Goal: Task Accomplishment & Management: Complete application form

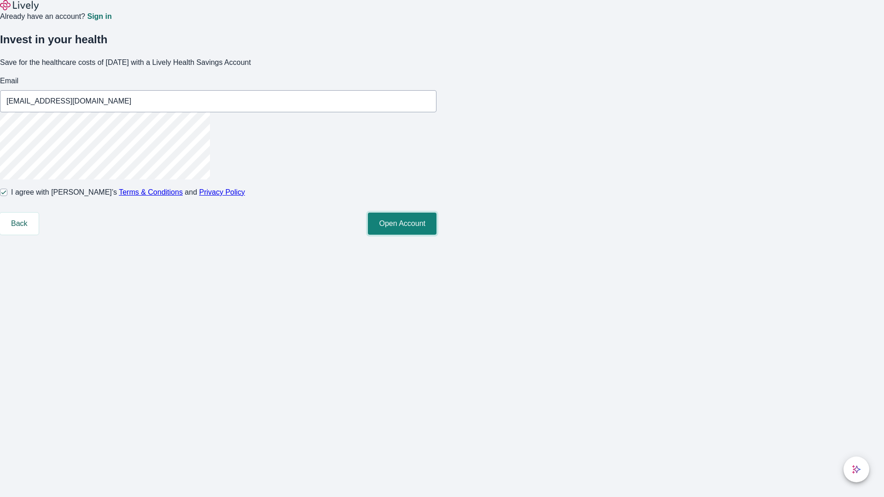
click at [437, 235] on button "Open Account" at bounding box center [402, 224] width 69 height 22
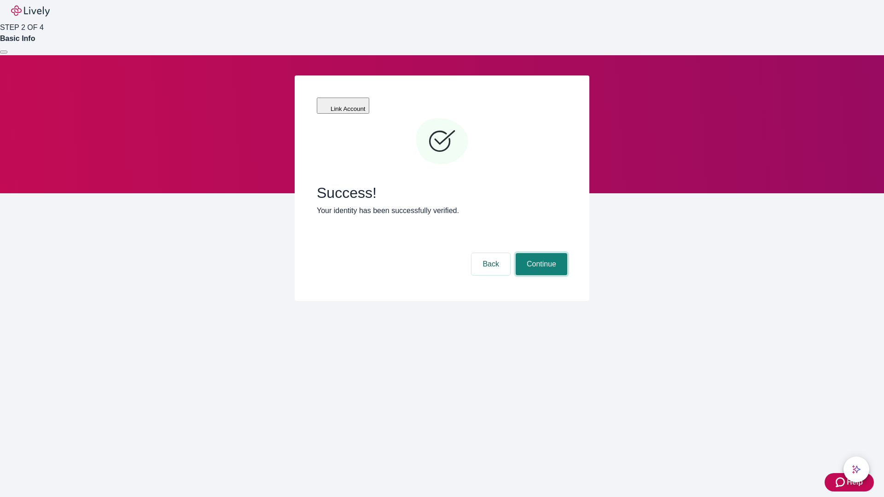
click at [540, 253] on button "Continue" at bounding box center [542, 264] width 52 height 22
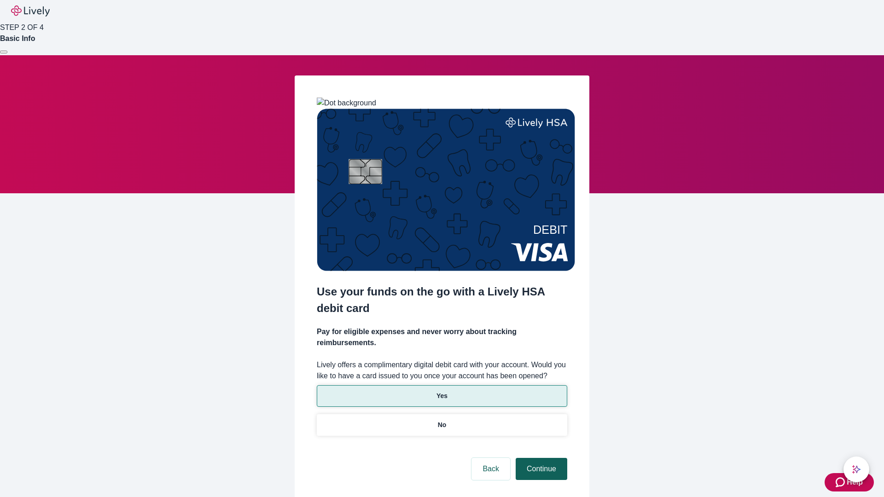
click at [442, 391] on p "Yes" at bounding box center [442, 396] width 11 height 10
click at [540, 458] on button "Continue" at bounding box center [542, 469] width 52 height 22
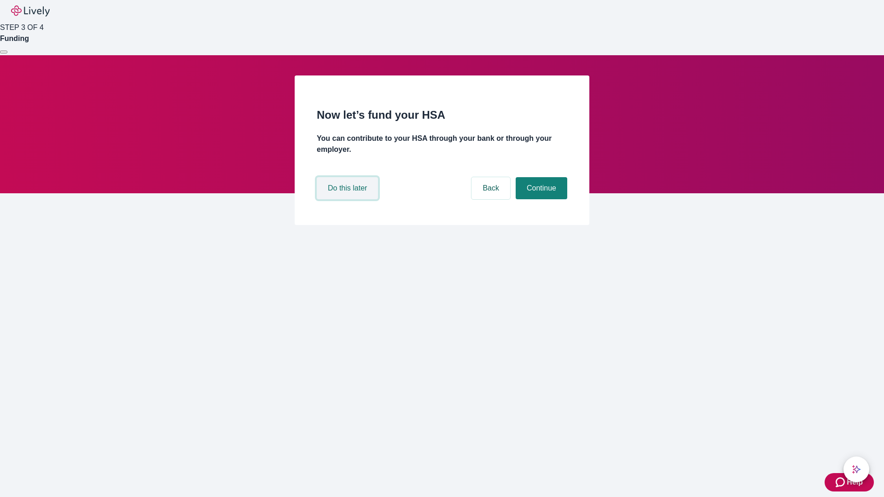
click at [349, 199] on button "Do this later" at bounding box center [347, 188] width 61 height 22
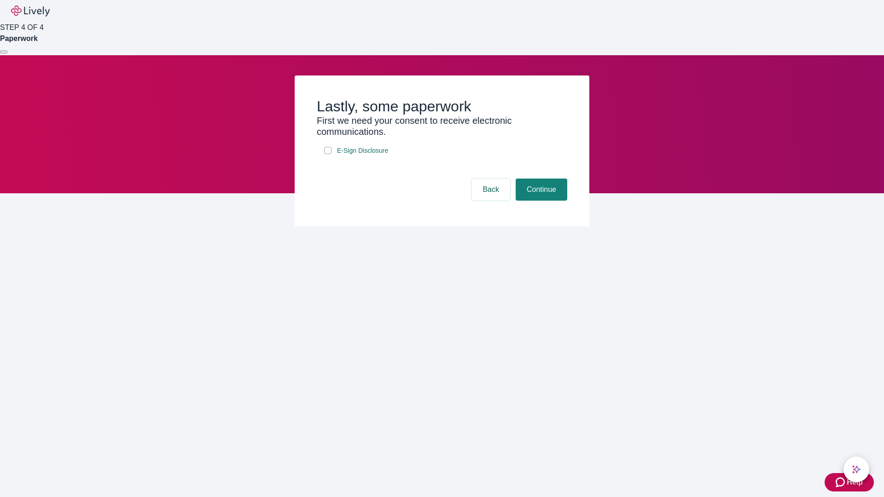
click at [328, 154] on input "E-Sign Disclosure" at bounding box center [327, 150] width 7 height 7
checkbox input "true"
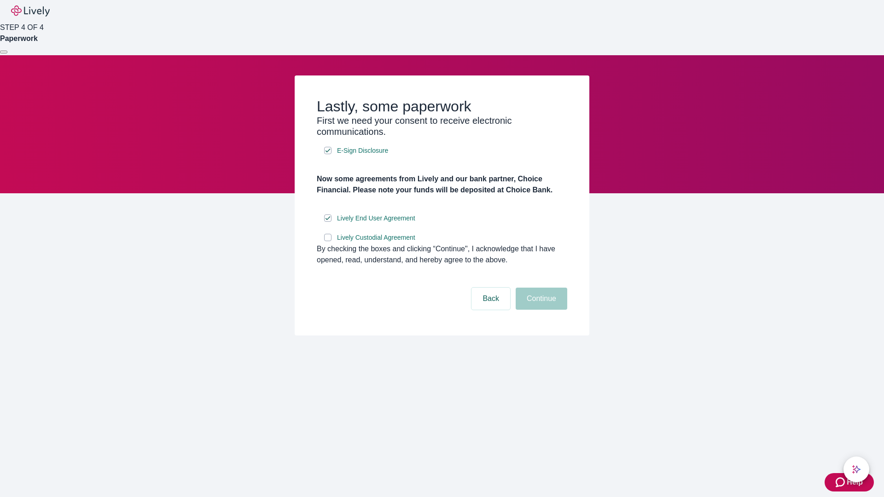
click at [328, 241] on input "Lively Custodial Agreement" at bounding box center [327, 237] width 7 height 7
checkbox input "true"
click at [540, 310] on button "Continue" at bounding box center [542, 299] width 52 height 22
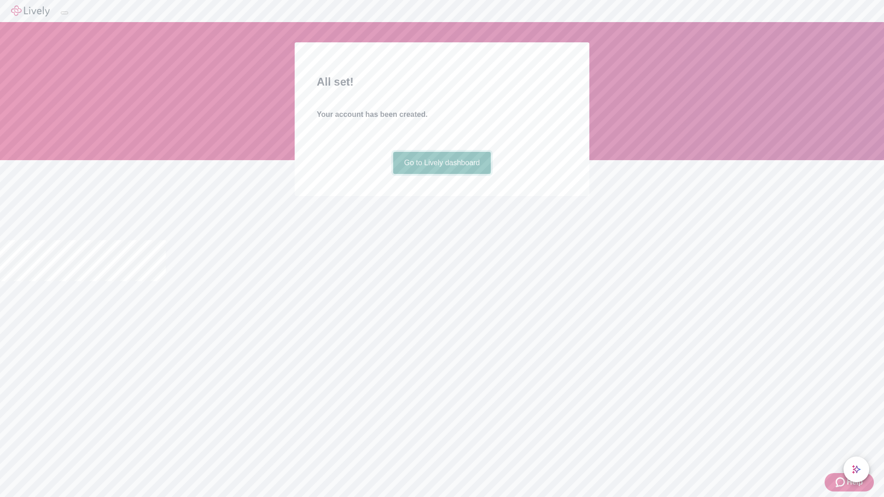
click at [442, 174] on link "Go to Lively dashboard" at bounding box center [442, 163] width 98 height 22
